Goal: Task Accomplishment & Management: Use online tool/utility

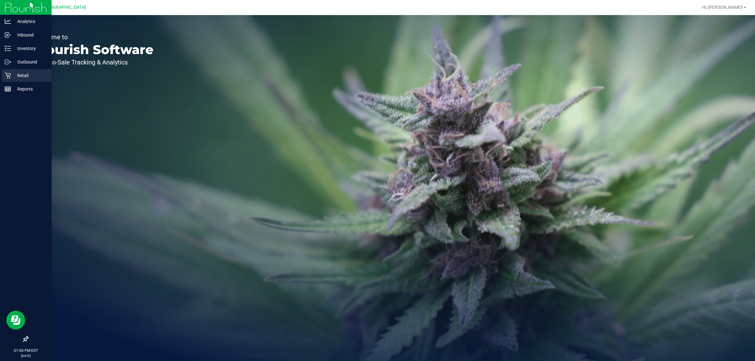
click at [11, 69] on div "Retail" at bounding box center [27, 75] width 50 height 13
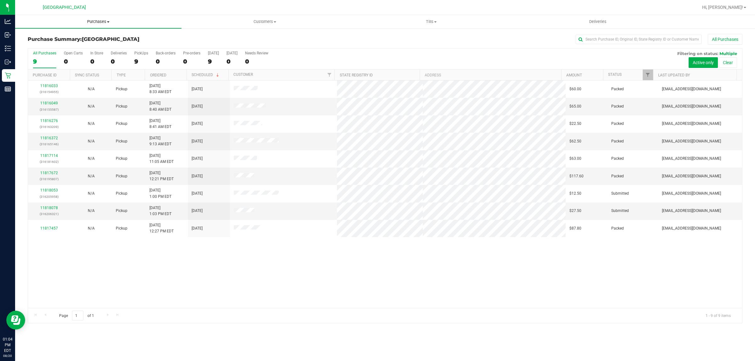
click at [103, 19] on span "Purchases" at bounding box center [98, 22] width 166 height 6
click at [81, 43] on li "Fulfillment" at bounding box center [98, 46] width 166 height 8
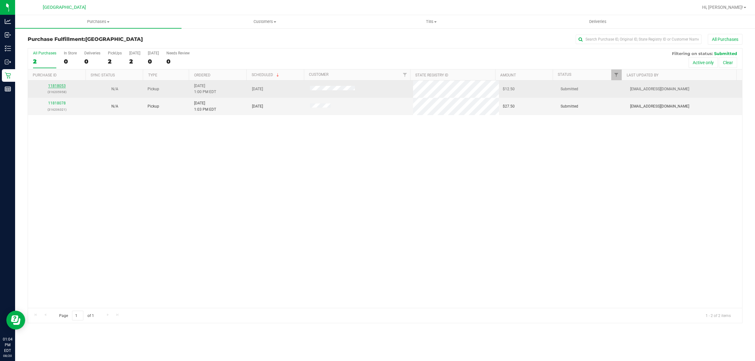
click at [53, 85] on link "11818053" at bounding box center [57, 86] width 18 height 4
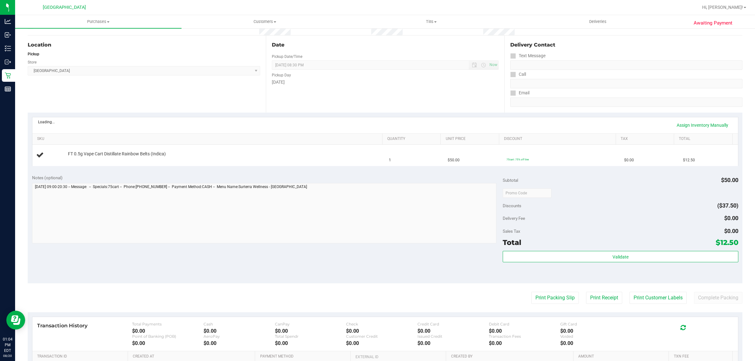
scroll to position [118, 0]
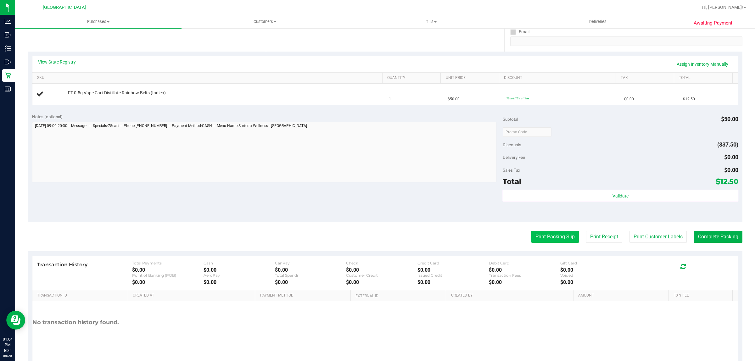
click at [547, 237] on button "Print Packing Slip" at bounding box center [554, 237] width 47 height 12
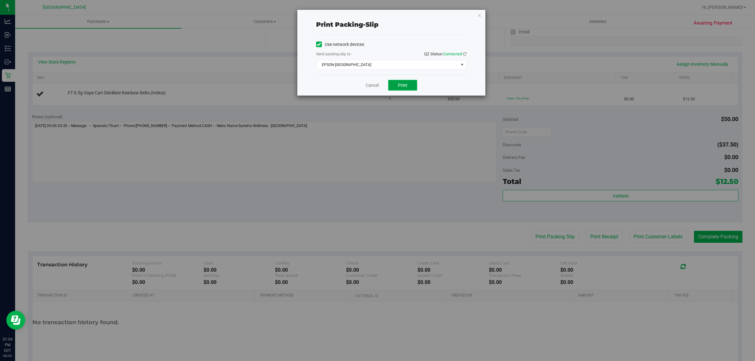
click at [406, 82] on button "Print" at bounding box center [402, 85] width 29 height 11
click at [478, 14] on icon "button" at bounding box center [479, 15] width 4 height 8
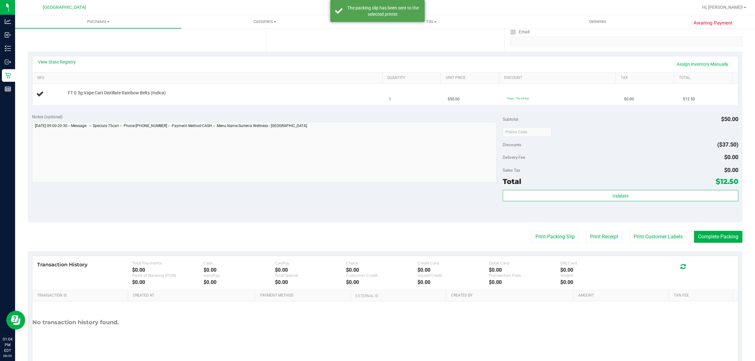
scroll to position [0, 0]
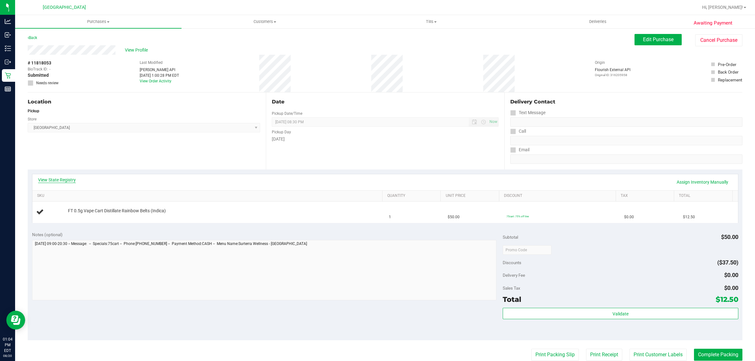
click at [57, 179] on link "View State Registry" at bounding box center [57, 180] width 38 height 6
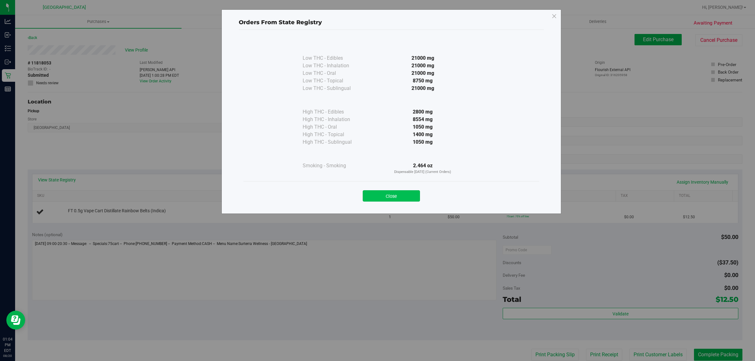
click at [387, 197] on button "Close" at bounding box center [391, 195] width 57 height 11
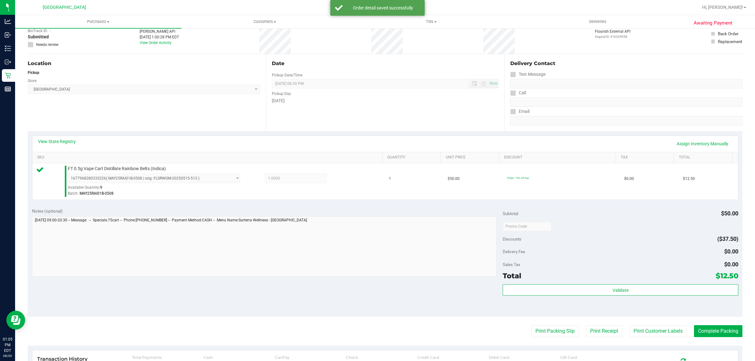
scroll to position [118, 0]
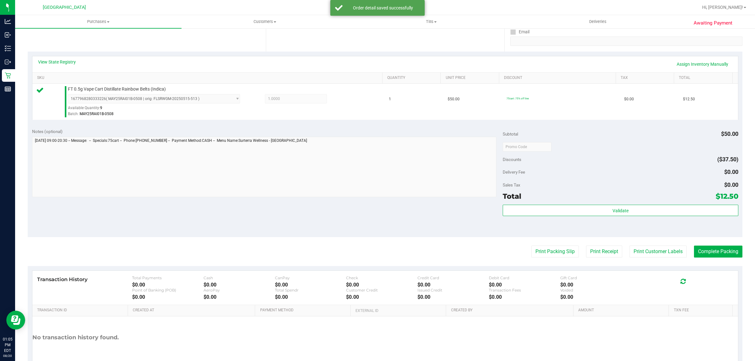
click at [680, 219] on div "Validate" at bounding box center [619, 219] width 235 height 28
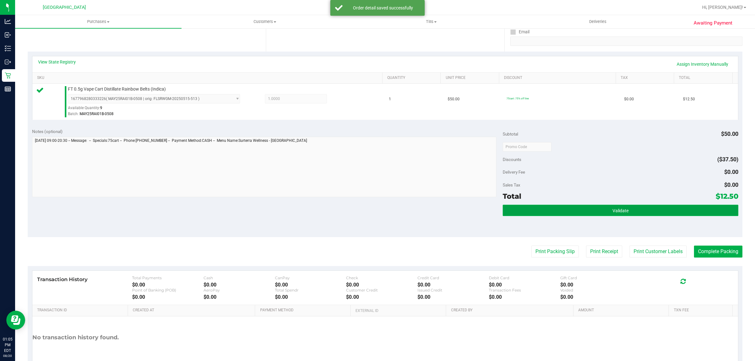
click at [680, 215] on button "Validate" at bounding box center [619, 210] width 235 height 11
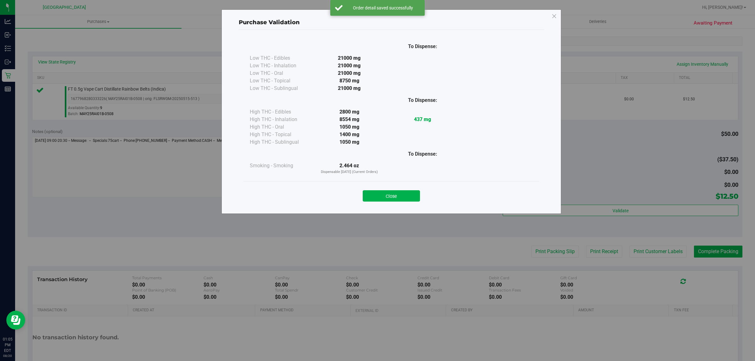
click at [392, 202] on div "Close" at bounding box center [391, 193] width 296 height 25
click at [395, 196] on button "Close" at bounding box center [391, 195] width 57 height 11
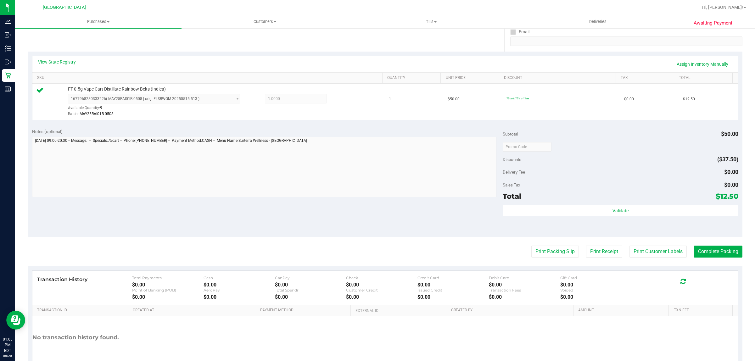
click at [703, 245] on purchase-details "Back Edit Purchase Cancel Purchase View Profile # 11818053 BioTrack ID: - Submi…" at bounding box center [385, 150] width 714 height 468
drag, startPoint x: 708, startPoint y: 255, endPoint x: 726, endPoint y: 257, distance: 19.0
click at [715, 256] on button "Complete Packing" at bounding box center [718, 252] width 48 height 12
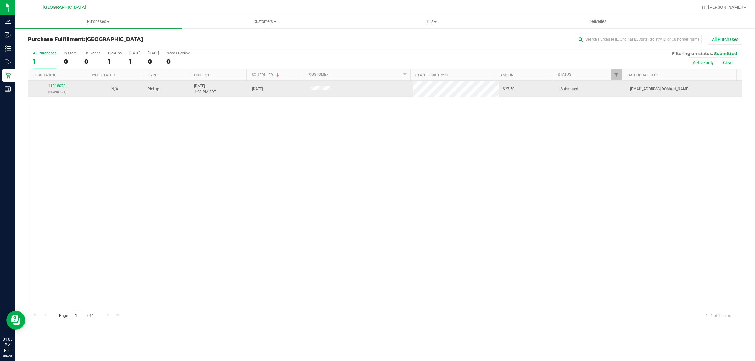
click at [56, 88] on link "11818078" at bounding box center [57, 86] width 18 height 4
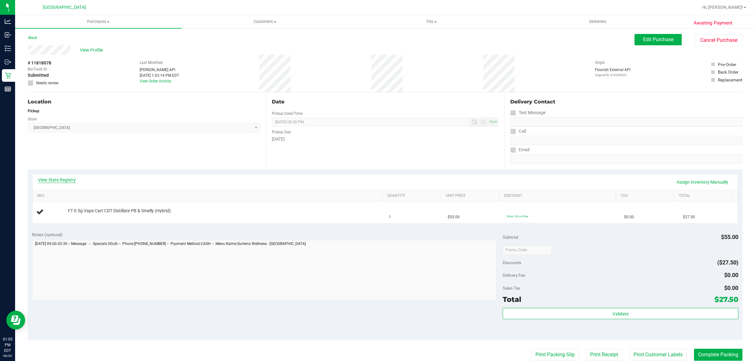
click at [53, 180] on link "View State Registry" at bounding box center [57, 180] width 38 height 6
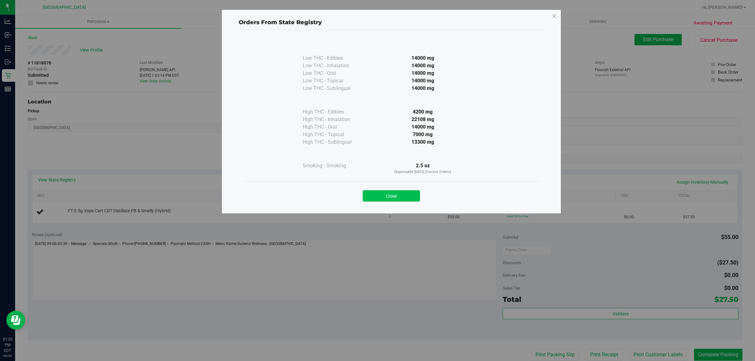
click at [405, 200] on button "Close" at bounding box center [391, 195] width 57 height 11
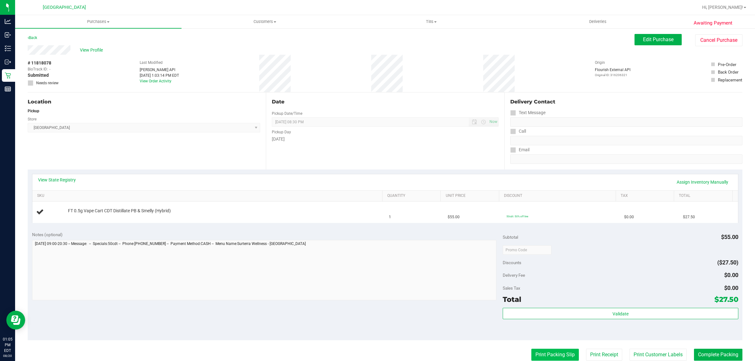
click at [549, 354] on button "Print Packing Slip" at bounding box center [554, 355] width 47 height 12
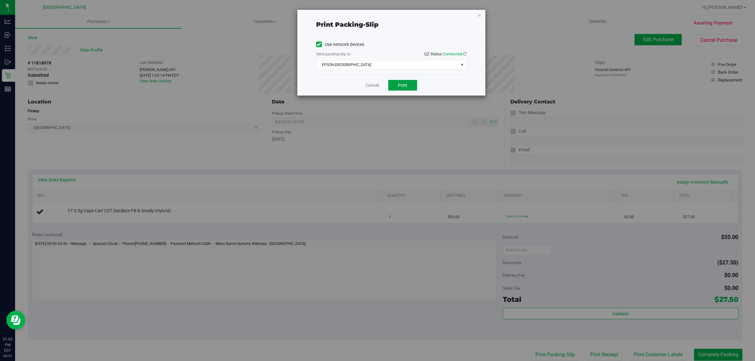
click at [409, 83] on button "Print" at bounding box center [402, 85] width 29 height 11
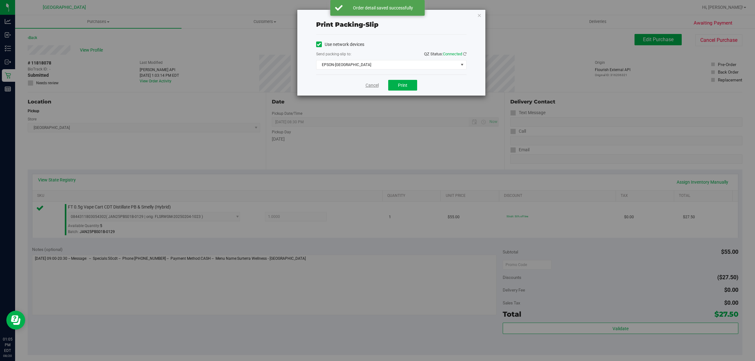
click at [377, 86] on link "Cancel" at bounding box center [371, 85] width 13 height 7
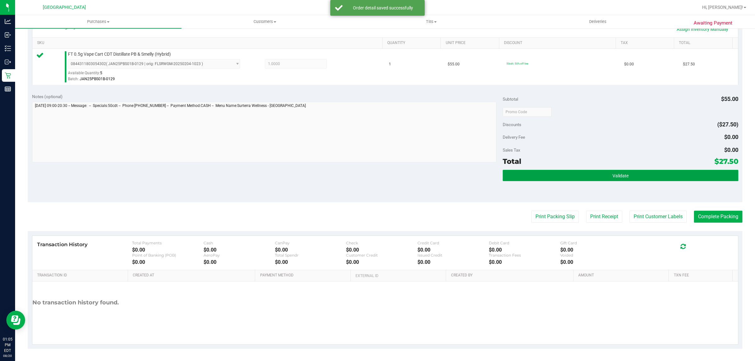
click at [567, 170] on button "Validate" at bounding box center [619, 175] width 235 height 11
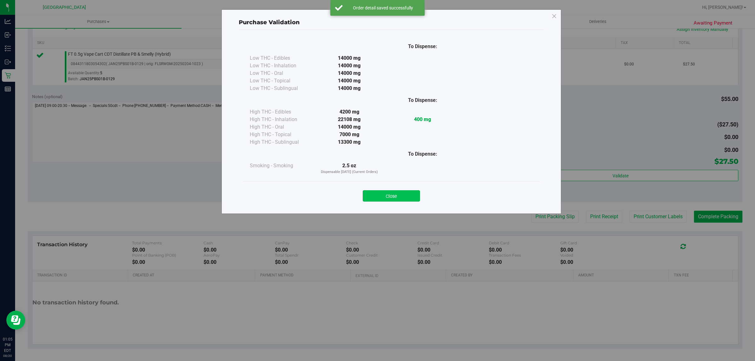
click at [392, 197] on button "Close" at bounding box center [391, 195] width 57 height 11
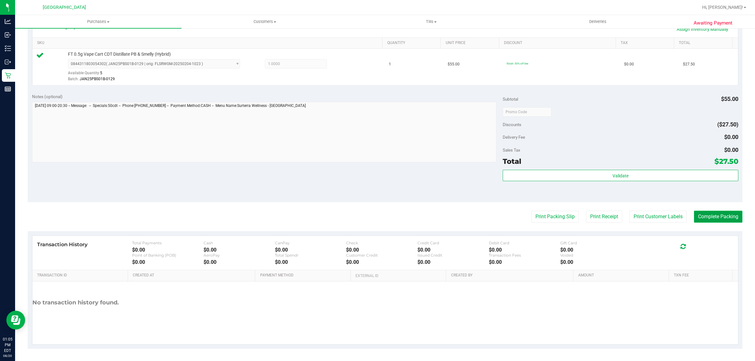
click at [708, 219] on button "Complete Packing" at bounding box center [718, 217] width 48 height 12
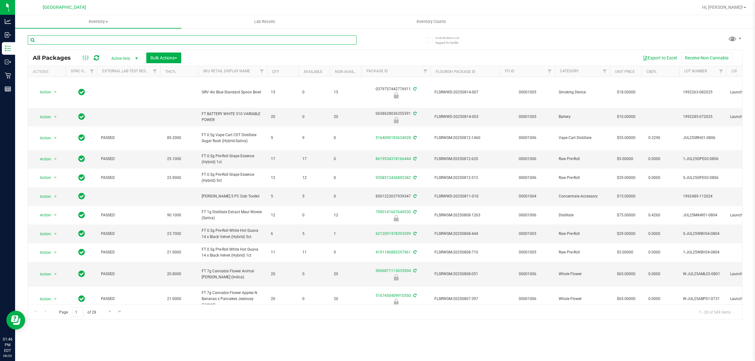
click at [148, 42] on input "text" at bounding box center [192, 39] width 329 height 9
type input "4867054262926012"
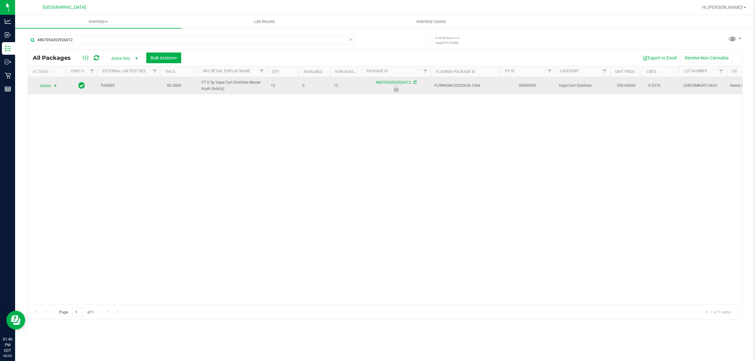
click at [51, 86] on span "Action" at bounding box center [42, 85] width 17 height 9
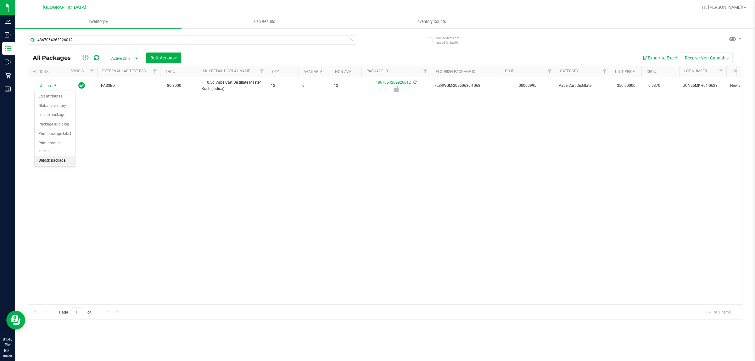
click at [46, 156] on li "Unlock package" at bounding box center [55, 160] width 41 height 9
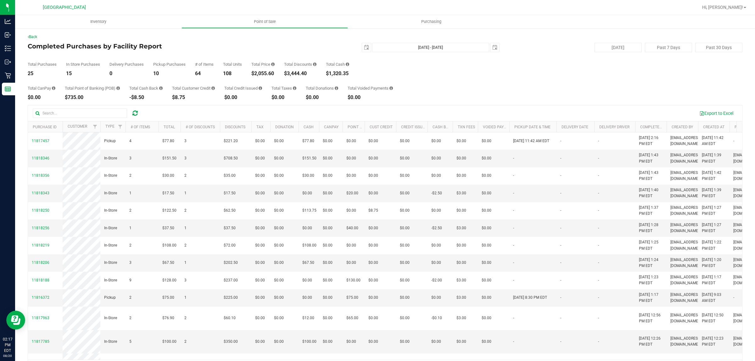
click at [267, 71] on div "$2,055.60" at bounding box center [262, 73] width 23 height 5
copy div "2,055.60"
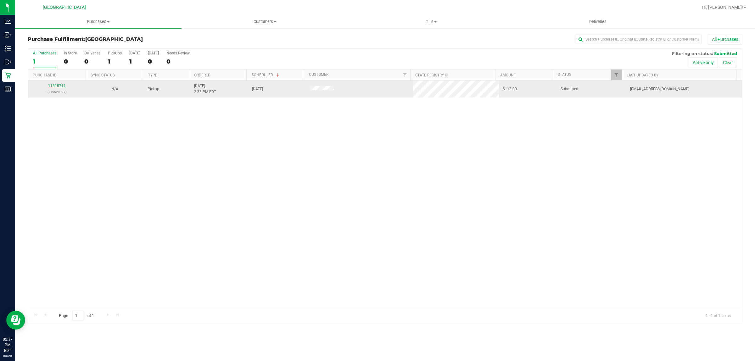
click at [52, 87] on link "11818711" at bounding box center [57, 86] width 18 height 4
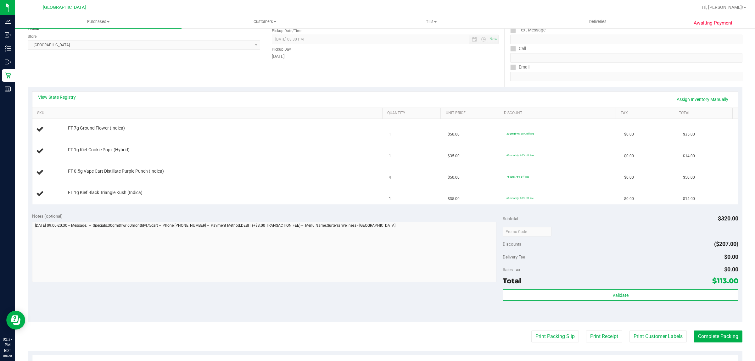
scroll to position [197, 0]
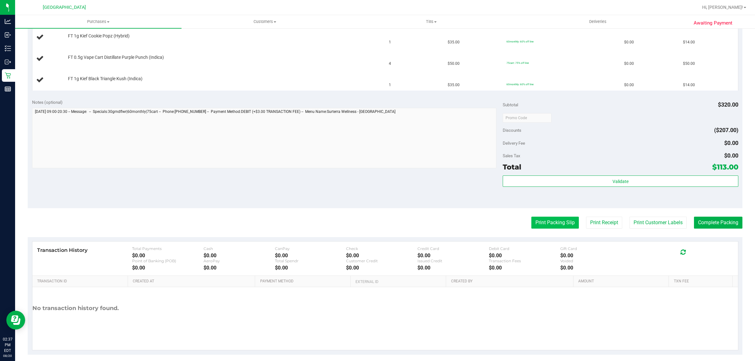
click at [552, 218] on button "Print Packing Slip" at bounding box center [554, 223] width 47 height 12
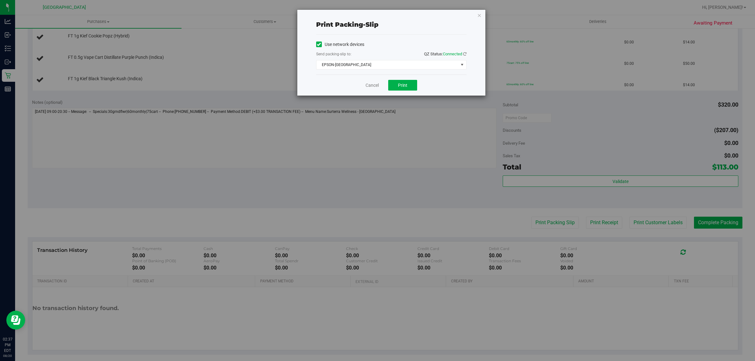
click at [404, 93] on div "Cancel Print" at bounding box center [391, 85] width 150 height 21
click at [404, 88] on span "Print" at bounding box center [402, 85] width 9 height 5
click at [477, 13] on icon "button" at bounding box center [479, 15] width 4 height 8
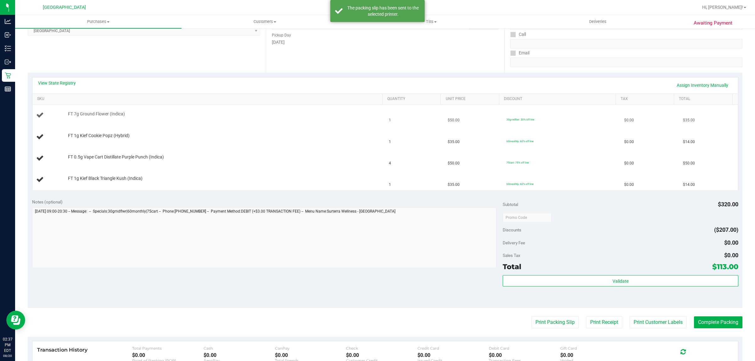
scroll to position [39, 0]
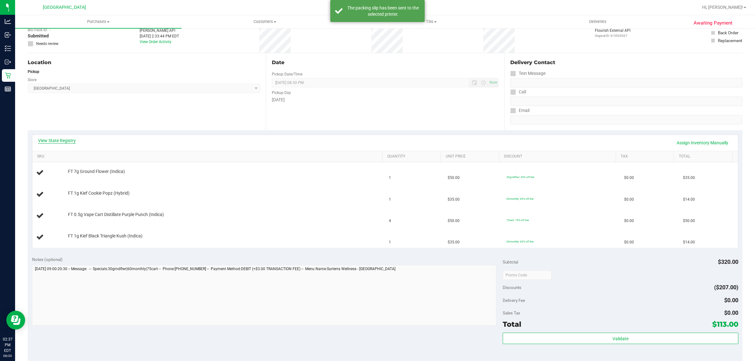
click at [49, 139] on link "View State Registry" at bounding box center [57, 140] width 38 height 6
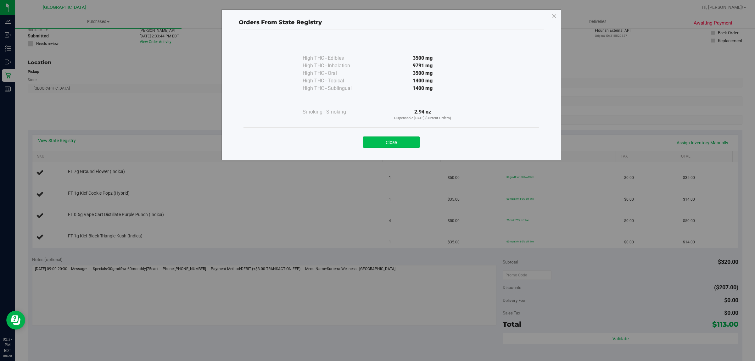
click at [405, 142] on button "Close" at bounding box center [391, 141] width 57 height 11
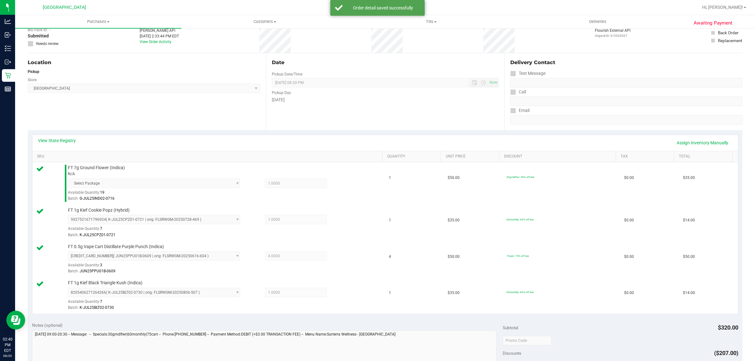
scroll to position [197, 0]
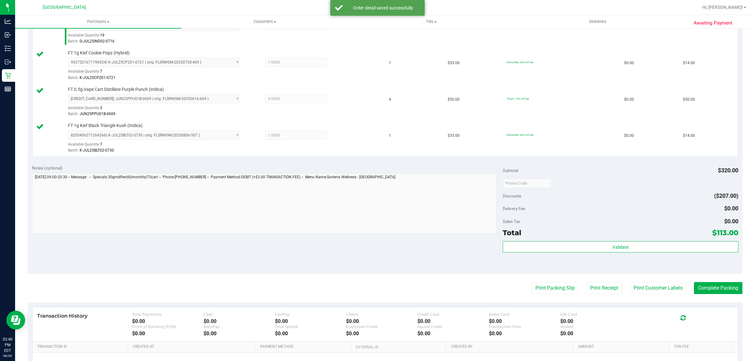
click at [600, 255] on div "Validate" at bounding box center [619, 255] width 235 height 28
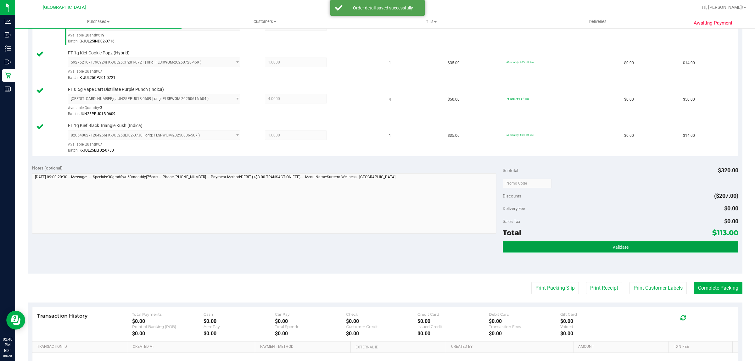
drag, startPoint x: 604, startPoint y: 251, endPoint x: 601, endPoint y: 249, distance: 3.2
click at [604, 250] on button "Validate" at bounding box center [619, 246] width 235 height 11
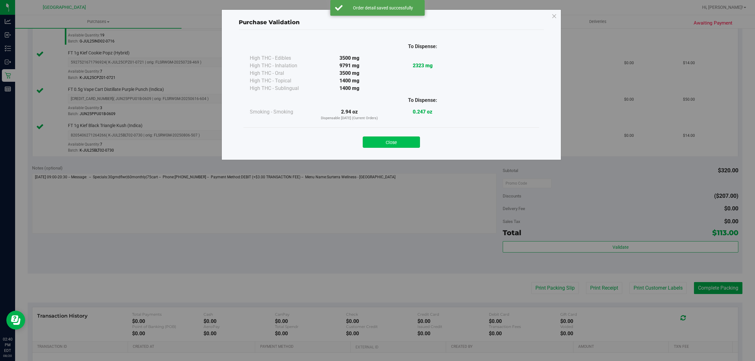
click at [408, 146] on button "Close" at bounding box center [391, 141] width 57 height 11
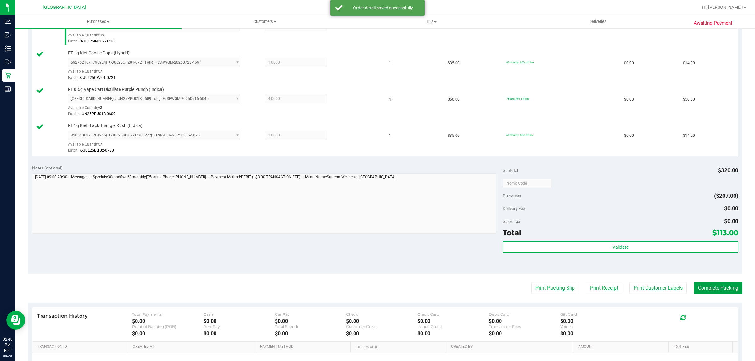
click at [719, 288] on button "Complete Packing" at bounding box center [718, 288] width 48 height 12
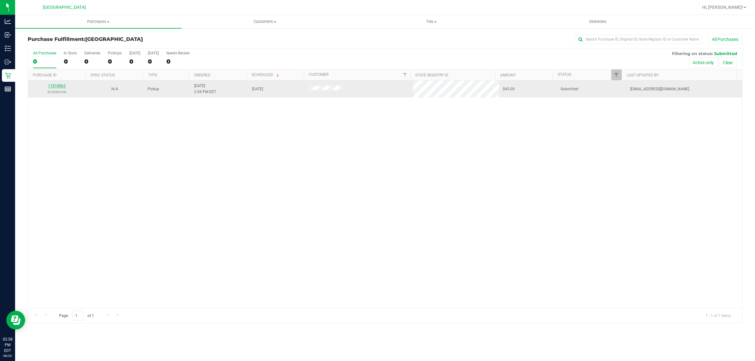
click at [57, 86] on link "11818863" at bounding box center [57, 86] width 18 height 4
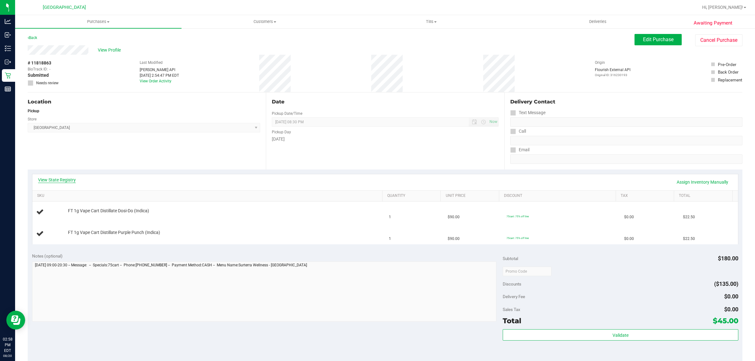
click at [64, 177] on link "View State Registry" at bounding box center [57, 180] width 38 height 6
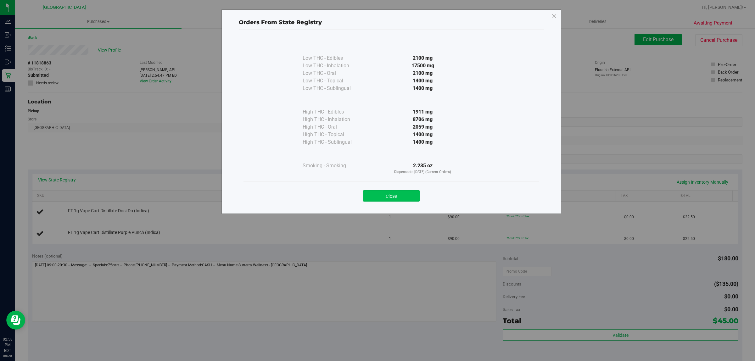
click at [394, 196] on button "Close" at bounding box center [391, 195] width 57 height 11
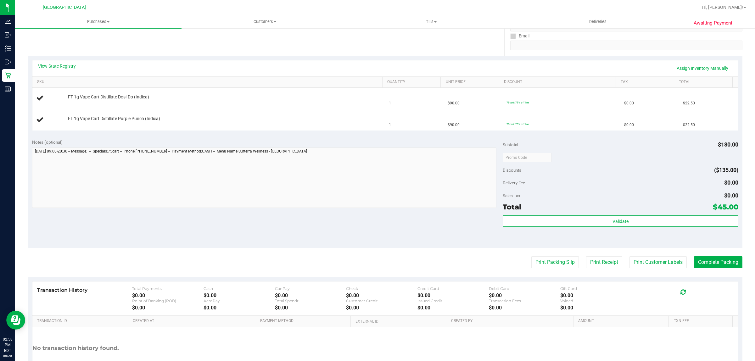
scroll to position [159, 0]
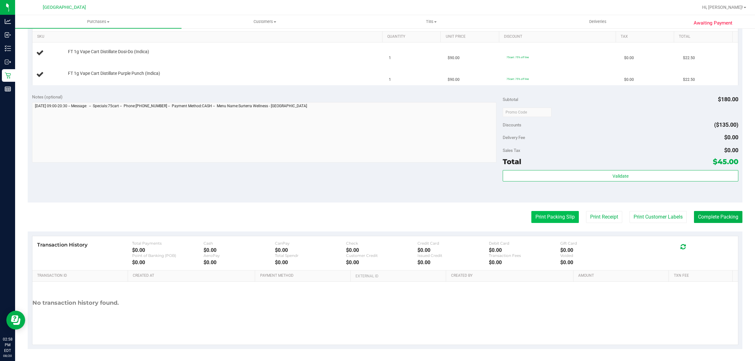
click at [542, 222] on button "Print Packing Slip" at bounding box center [554, 217] width 47 height 12
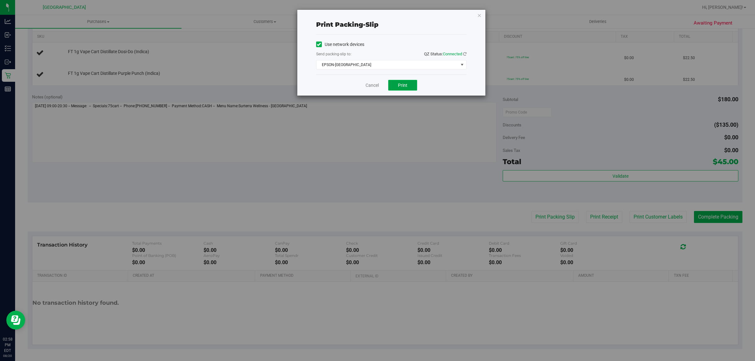
click at [398, 83] on button "Print" at bounding box center [402, 85] width 29 height 11
click at [478, 15] on icon "button" at bounding box center [479, 15] width 4 height 8
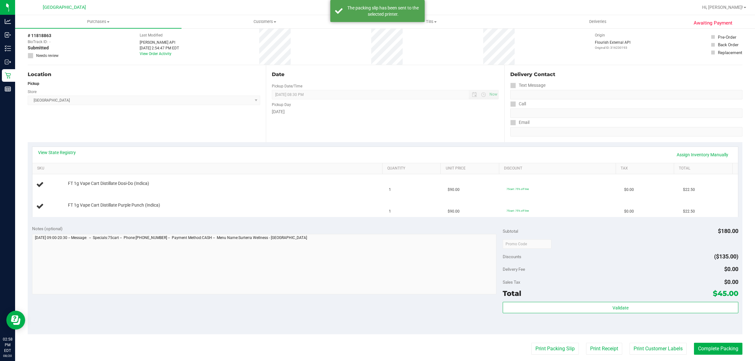
scroll to position [41, 0]
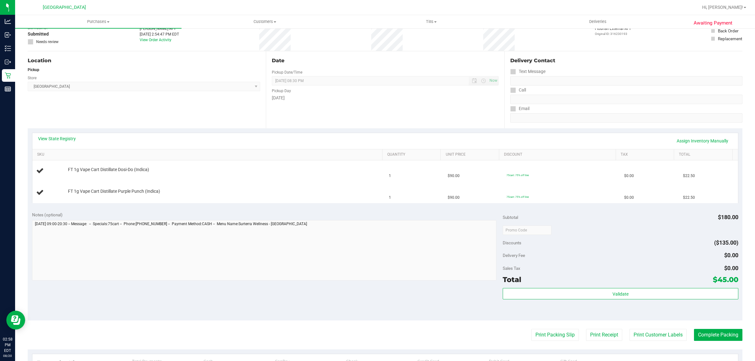
click at [531, 329] on button "Print Packing Slip" at bounding box center [554, 335] width 47 height 12
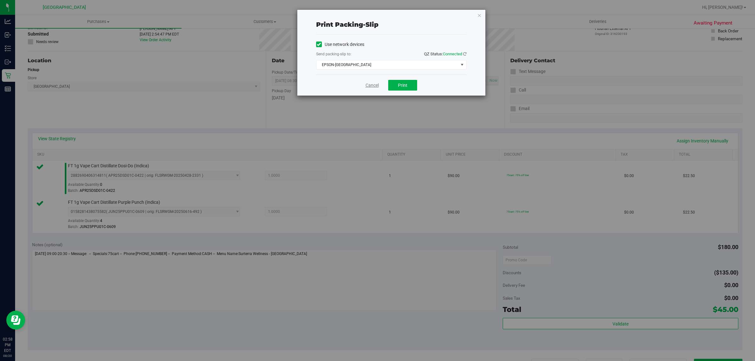
click at [369, 86] on link "Cancel" at bounding box center [371, 85] width 13 height 7
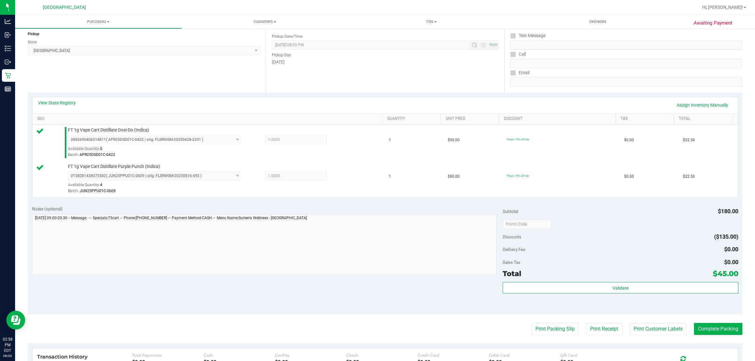
scroll to position [91, 0]
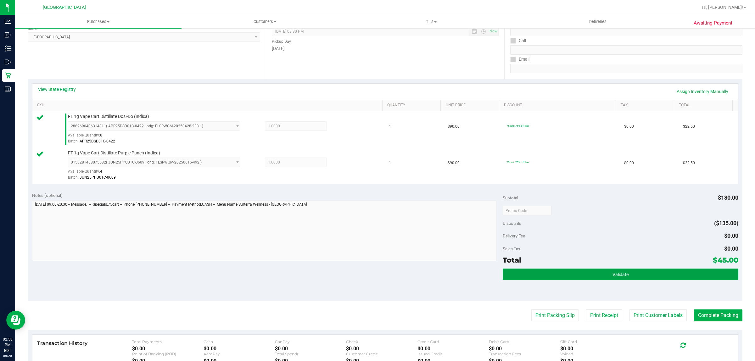
click at [605, 272] on button "Validate" at bounding box center [619, 274] width 235 height 11
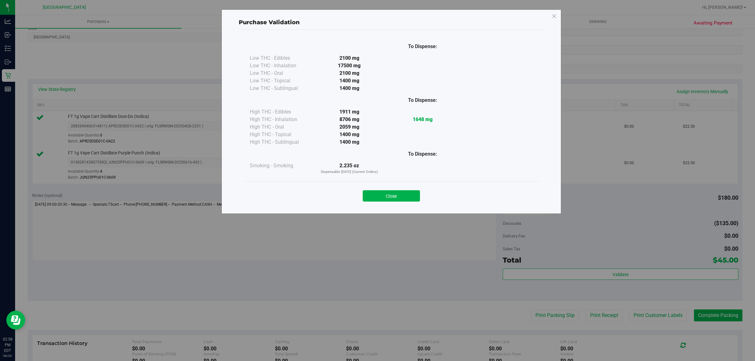
click at [390, 189] on div "Close" at bounding box center [391, 194] width 286 height 16
click at [402, 201] on button "Close" at bounding box center [391, 195] width 57 height 11
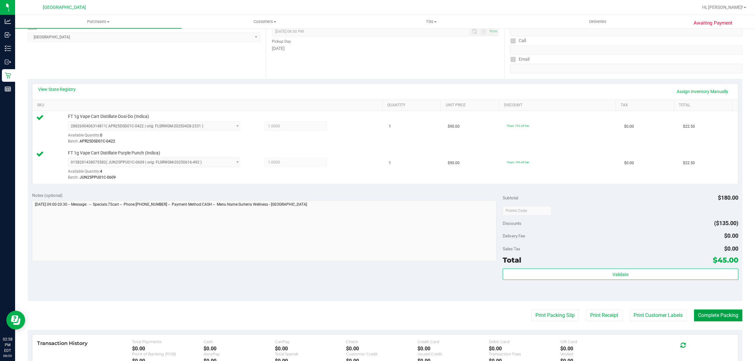
click at [727, 318] on button "Complete Packing" at bounding box center [718, 315] width 48 height 12
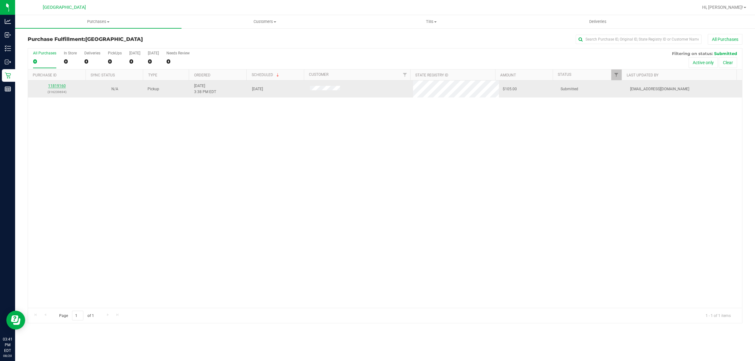
click at [56, 86] on link "11819160" at bounding box center [57, 86] width 18 height 4
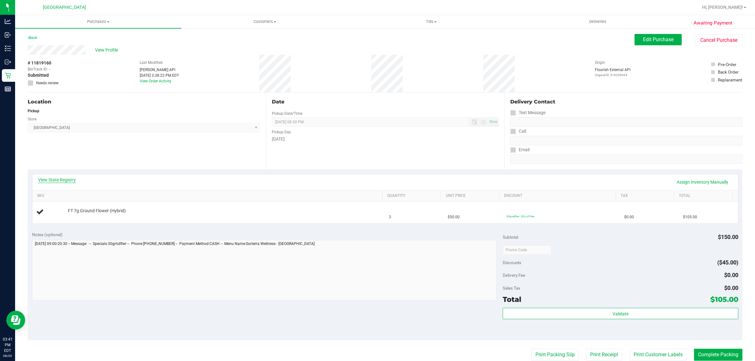
click at [60, 181] on link "View State Registry" at bounding box center [57, 180] width 38 height 6
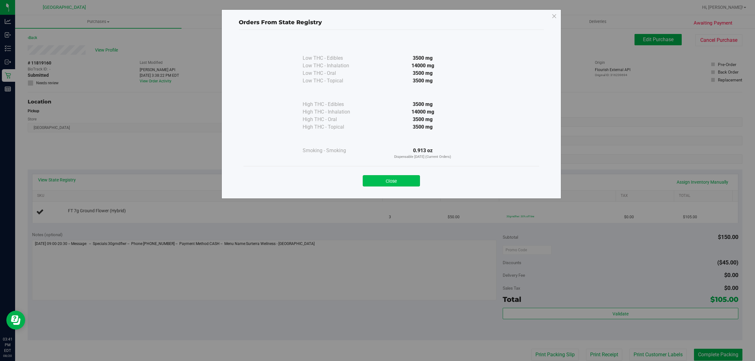
click at [381, 186] on button "Close" at bounding box center [391, 180] width 57 height 11
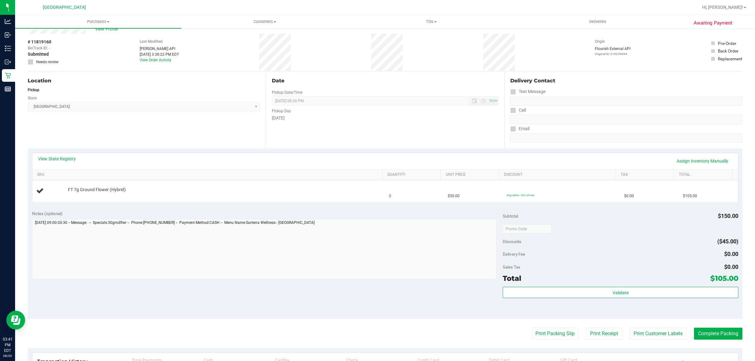
scroll to position [39, 0]
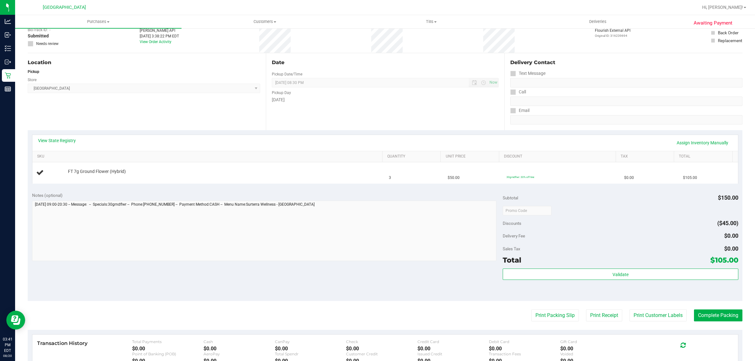
click at [531, 323] on purchase-details "Back Edit Purchase Cancel Purchase View Profile # 11819160 BioTrack ID: - Submi…" at bounding box center [385, 221] width 714 height 453
click at [532, 316] on button "Print Packing Slip" at bounding box center [554, 315] width 47 height 12
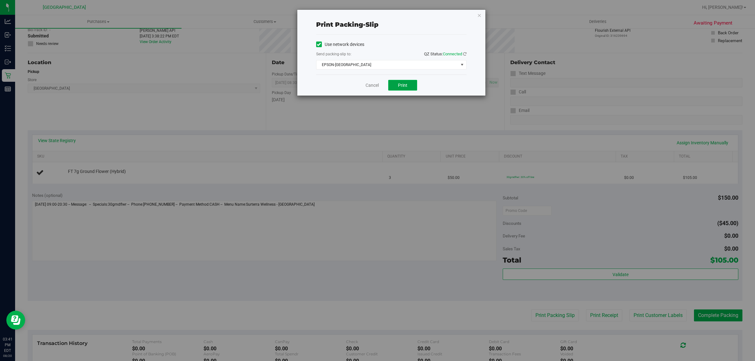
click at [397, 88] on button "Print" at bounding box center [402, 85] width 29 height 11
click at [478, 14] on icon "button" at bounding box center [479, 15] width 4 height 8
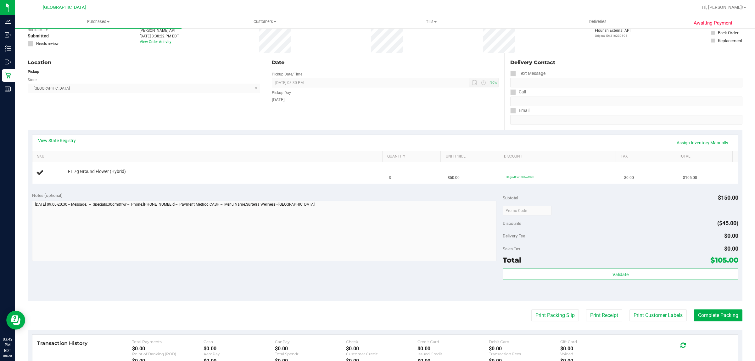
click at [531, 309] on button "Print Packing Slip" at bounding box center [554, 315] width 47 height 12
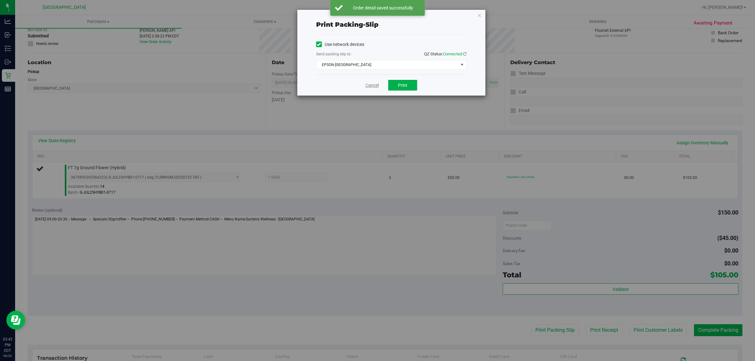
click at [366, 85] on link "Cancel" at bounding box center [371, 85] width 13 height 7
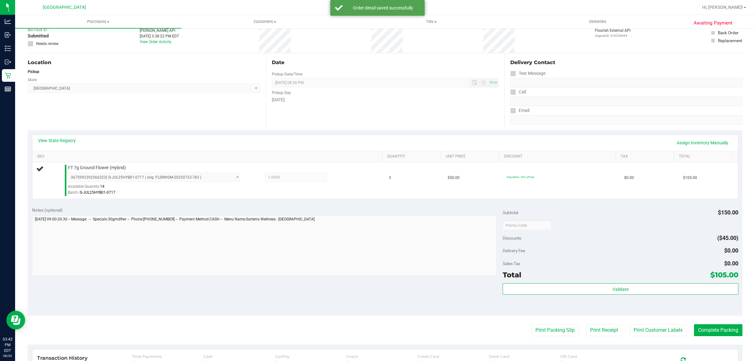
click at [531, 324] on button "Print Packing Slip" at bounding box center [554, 330] width 47 height 12
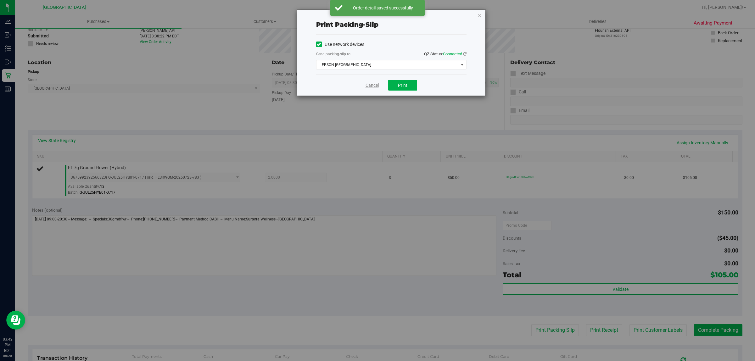
click at [367, 82] on link "Cancel" at bounding box center [371, 85] width 13 height 7
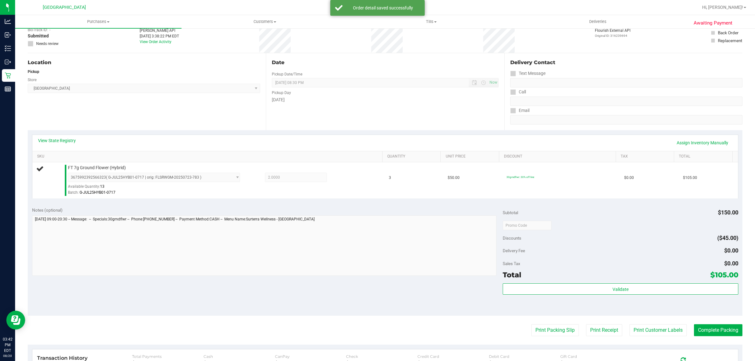
click at [531, 324] on button "Print Packing Slip" at bounding box center [554, 330] width 47 height 12
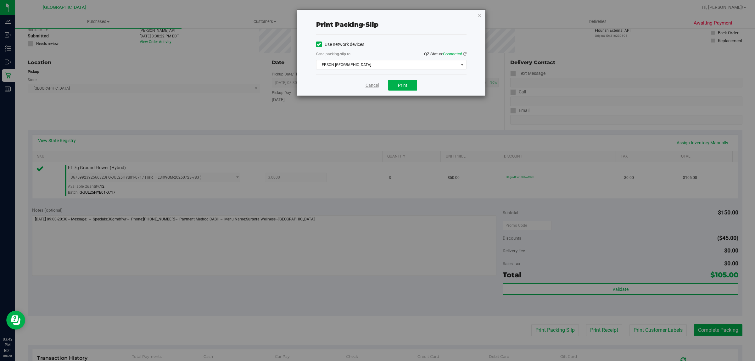
click at [366, 87] on link "Cancel" at bounding box center [371, 85] width 13 height 7
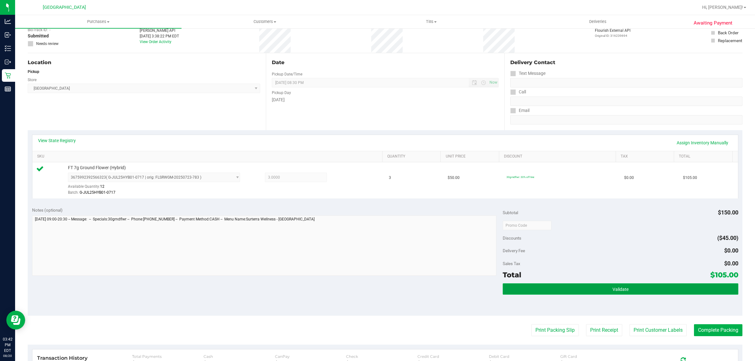
click at [605, 288] on button "Validate" at bounding box center [619, 288] width 235 height 11
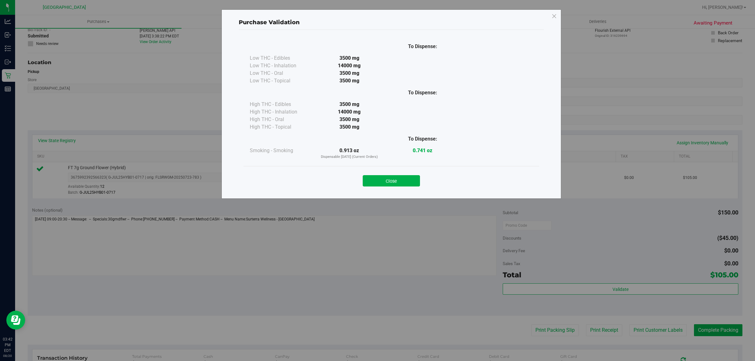
click at [394, 175] on div "Close" at bounding box center [391, 179] width 286 height 16
click at [393, 179] on button "Close" at bounding box center [391, 180] width 57 height 11
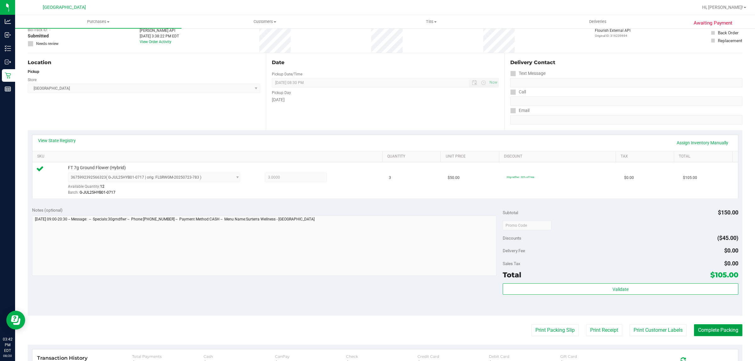
click at [695, 332] on button "Complete Packing" at bounding box center [718, 330] width 48 height 12
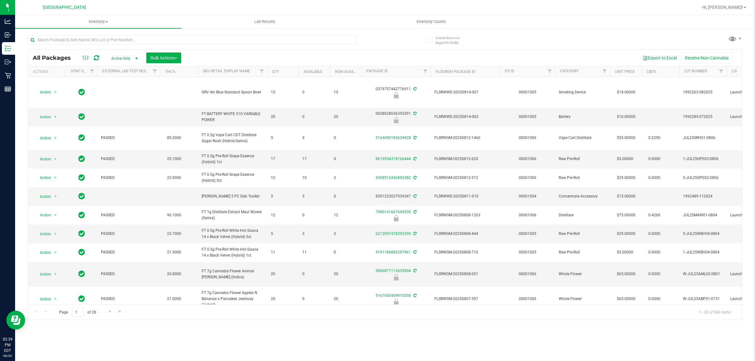
click at [146, 34] on div at bounding box center [206, 40] width 357 height 20
click at [146, 39] on input "text" at bounding box center [192, 39] width 329 height 9
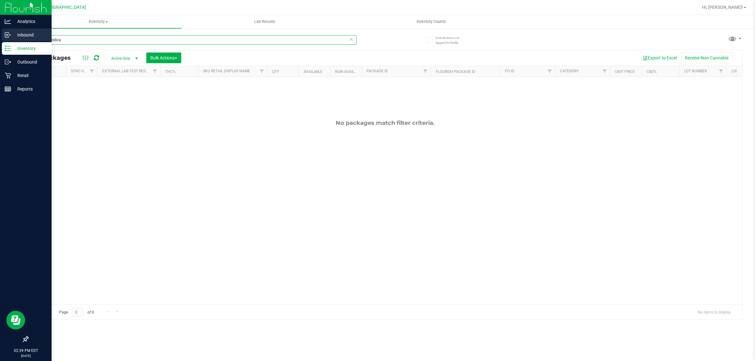
drag, startPoint x: 82, startPoint y: 43, endPoint x: 5, endPoint y: 39, distance: 77.4
click at [7, 38] on div "Analytics Inbound Inventory Outbound Retail Reports 02:39 PM EDT 08/20/2025 08/…" at bounding box center [377, 180] width 755 height 361
type input "ground"
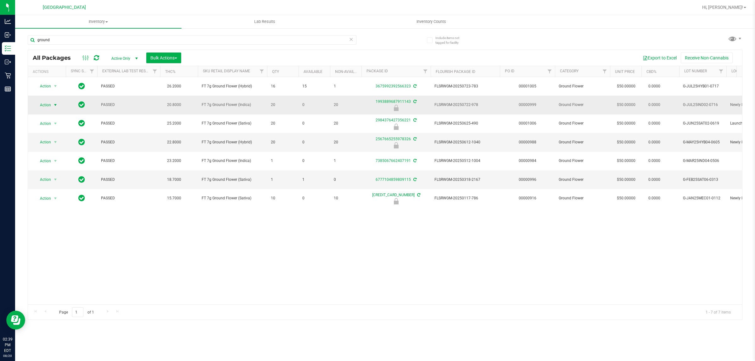
click at [50, 104] on span "Action" at bounding box center [42, 105] width 17 height 9
click at [58, 175] on li "Unlock package" at bounding box center [55, 179] width 41 height 9
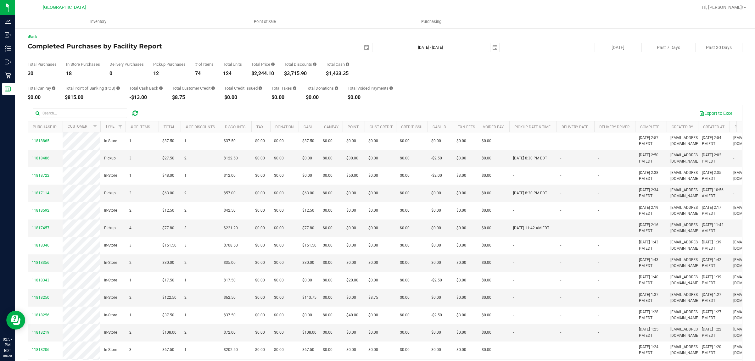
click at [259, 75] on div "$2,244.10" at bounding box center [262, 73] width 23 height 5
copy div "2,244.10"
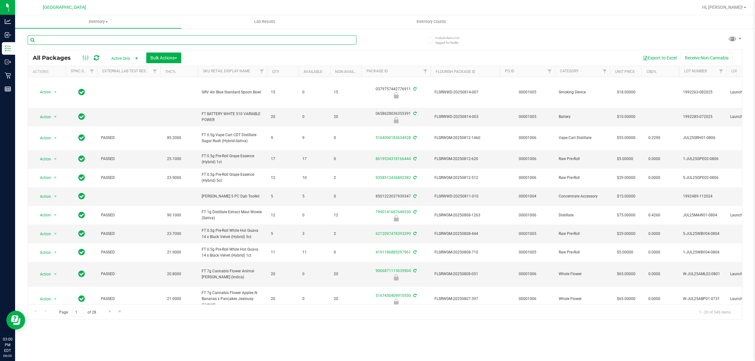
click at [79, 40] on input "text" at bounding box center [192, 39] width 329 height 9
type input "9637234496568053"
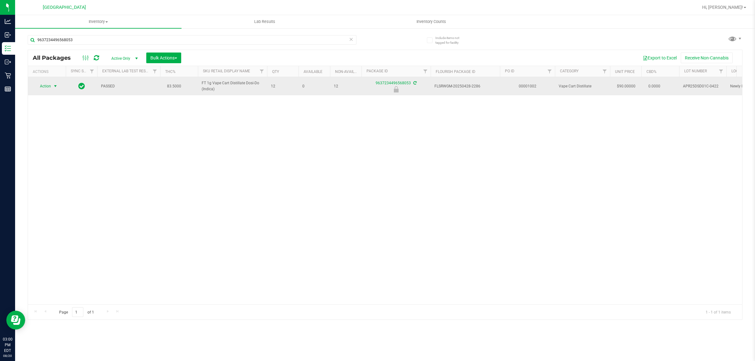
click at [47, 84] on span "Action" at bounding box center [42, 86] width 17 height 9
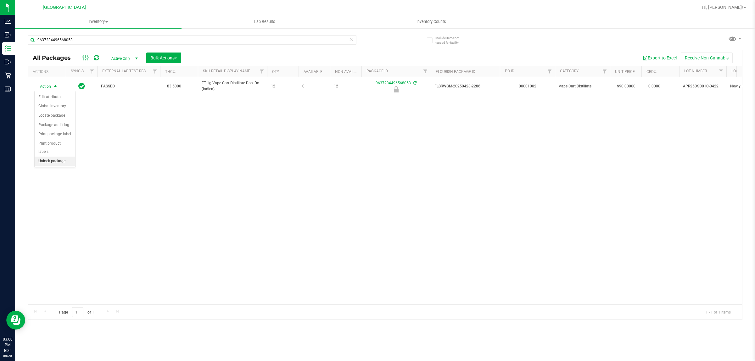
click at [53, 157] on li "Unlock package" at bounding box center [55, 161] width 41 height 9
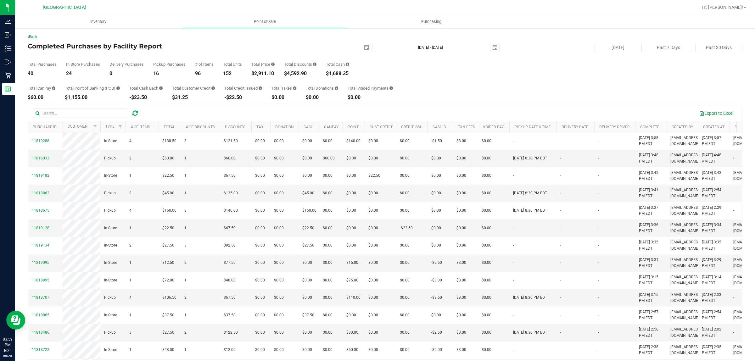
click at [267, 75] on div "$2,911.10" at bounding box center [262, 73] width 23 height 5
copy div "2,911.10"
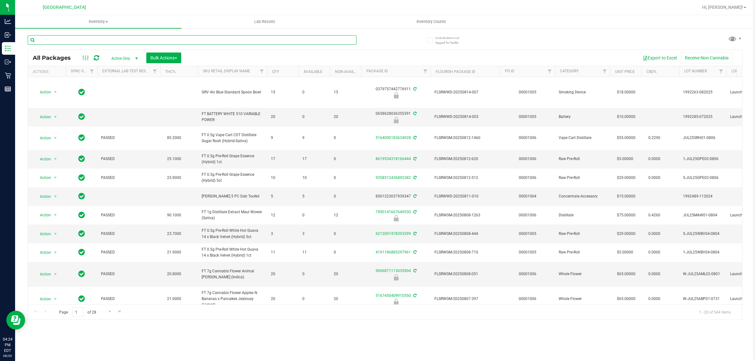
click at [195, 39] on input "text" at bounding box center [192, 39] width 329 height 9
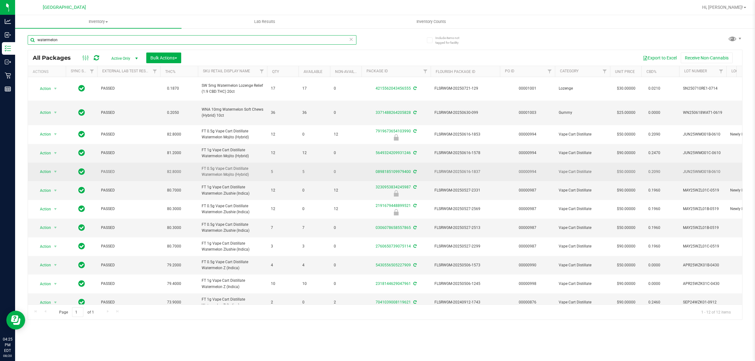
type input "watermelon"
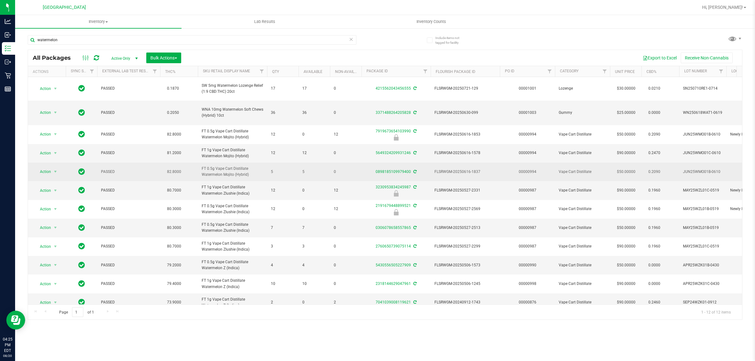
click at [448, 175] on span "FLSRWGM-20250616-1837" at bounding box center [465, 172] width 62 height 6
click at [700, 175] on span "JUN25WMO01B-0610" at bounding box center [703, 172] width 40 height 6
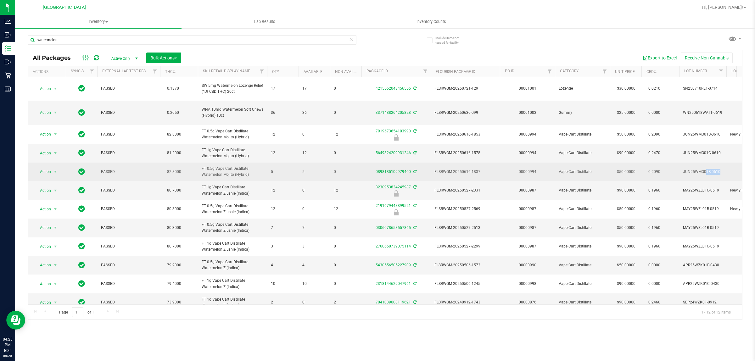
click at [700, 175] on span "JUN25WMO01B-0610" at bounding box center [703, 172] width 40 height 6
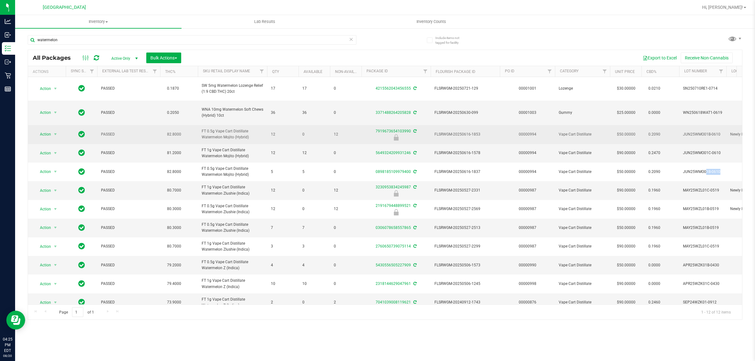
copy td "JUN25WMO01B-0610"
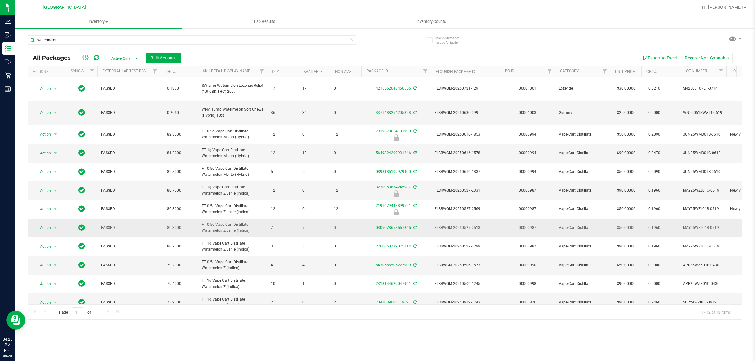
click at [702, 231] on span "MAY25WZL01B-0519" at bounding box center [703, 228] width 40 height 6
copy td "MAY25WZL01B-0519"
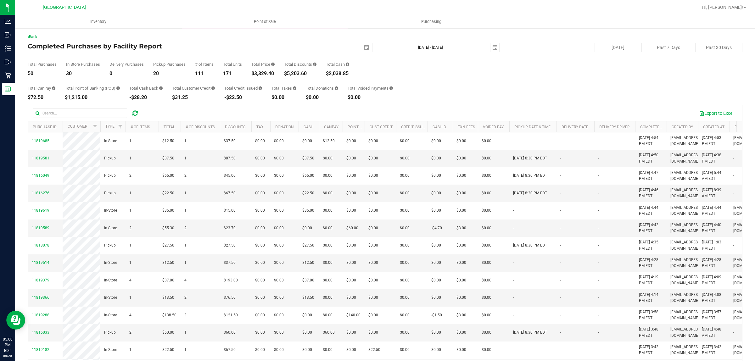
click at [259, 76] on div "$3,329.40" at bounding box center [262, 73] width 23 height 5
copy div "3,329.40"
